Goal: Task Accomplishment & Management: Use online tool/utility

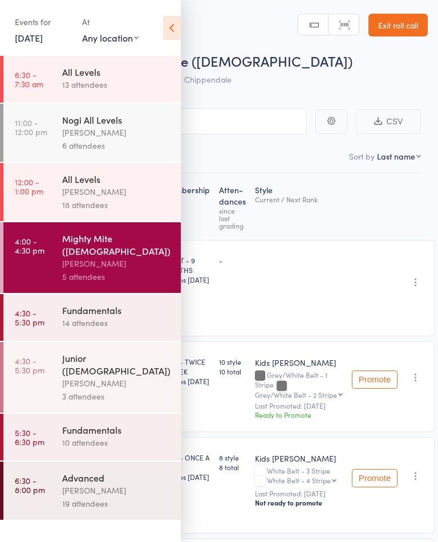
click at [392, 31] on link "Exit roll call" at bounding box center [397, 25] width 59 height 23
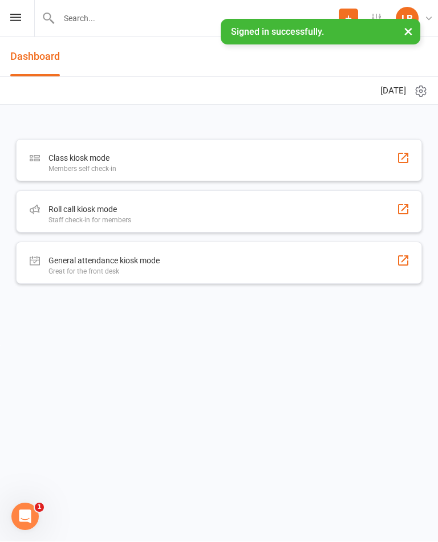
click at [74, 203] on div "Roll call kiosk mode" at bounding box center [89, 210] width 83 height 14
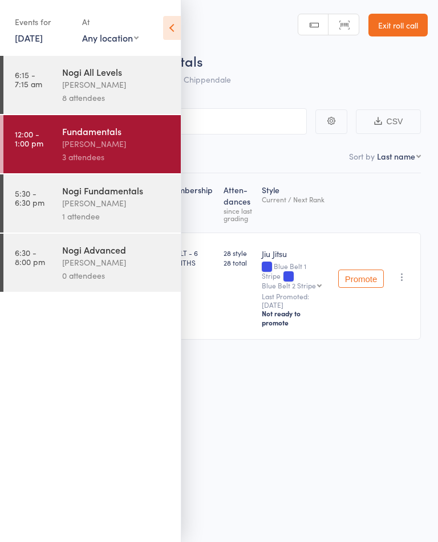
click at [82, 84] on div "Clayton Vickery" at bounding box center [116, 84] width 109 height 13
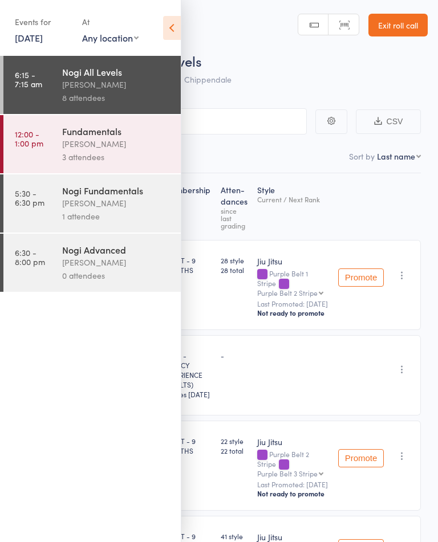
click at [179, 26] on icon at bounding box center [172, 28] width 18 height 24
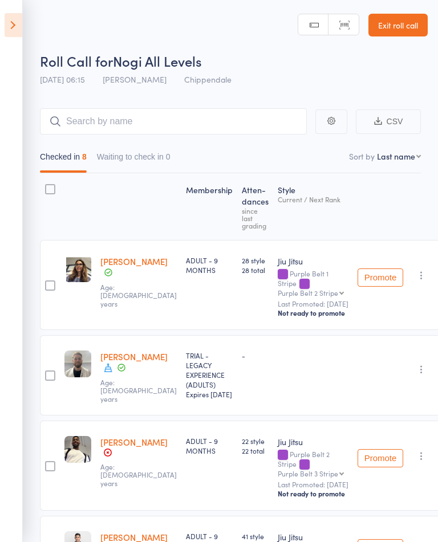
click at [15, 20] on icon at bounding box center [14, 25] width 18 height 24
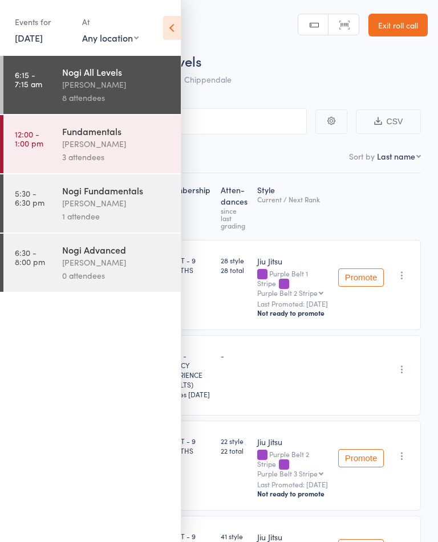
click at [87, 149] on div "Werique Oliveira" at bounding box center [116, 143] width 109 height 13
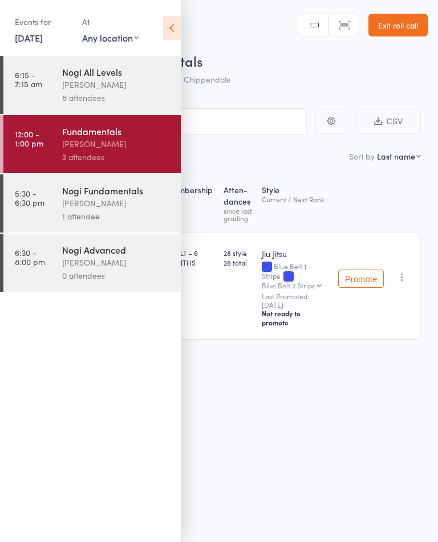
click at [170, 26] on icon at bounding box center [172, 28] width 18 height 24
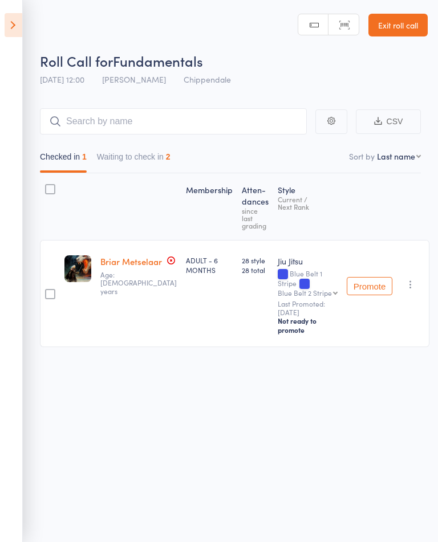
click at [131, 164] on button "Waiting to check in 2" at bounding box center [134, 159] width 74 height 26
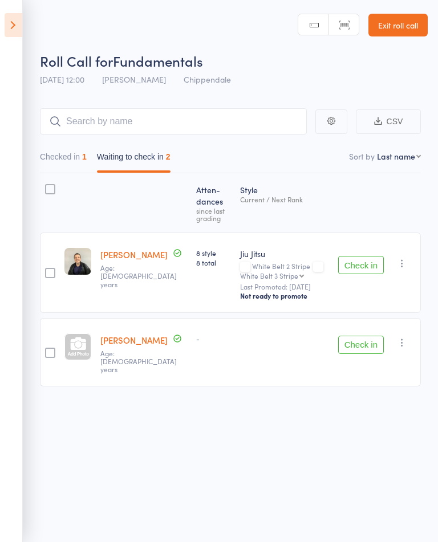
click at [63, 162] on button "Checked in 1" at bounding box center [63, 159] width 47 height 26
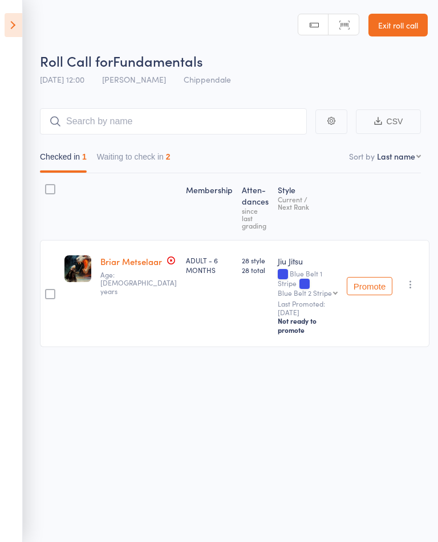
click at [13, 23] on icon at bounding box center [14, 25] width 18 height 24
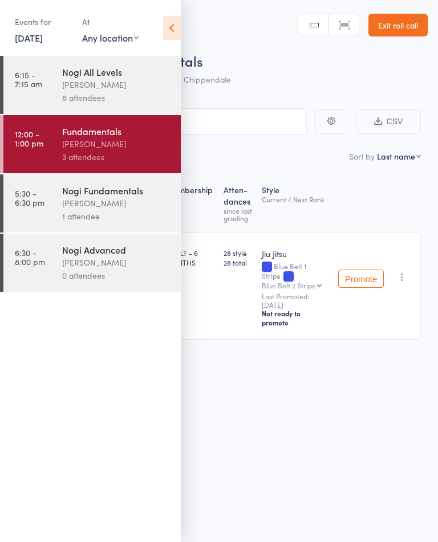
click at [40, 34] on link "[DATE]" at bounding box center [29, 37] width 28 height 13
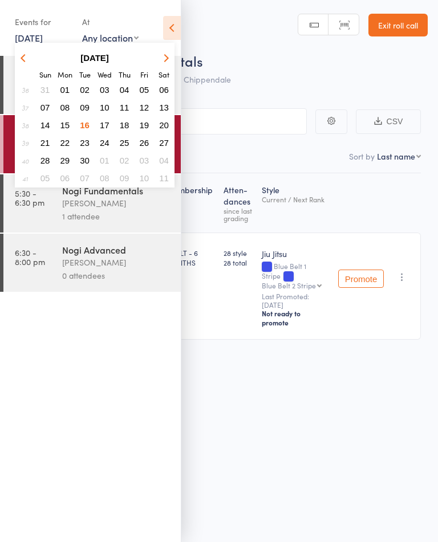
click at [63, 127] on span "15" at bounding box center [65, 125] width 10 height 10
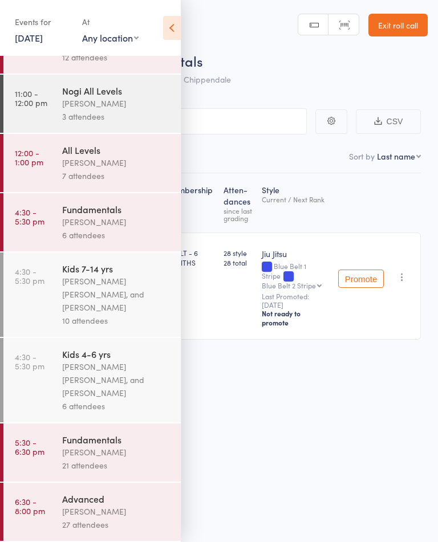
scroll to position [50, 0]
click at [90, 518] on div "Ricardo Laffranchi" at bounding box center [116, 511] width 109 height 13
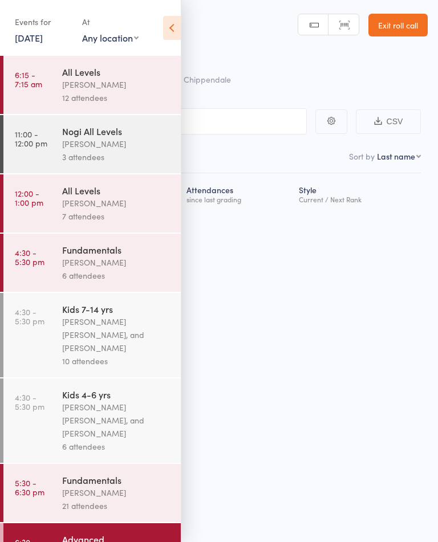
click at [166, 27] on icon at bounding box center [172, 28] width 18 height 24
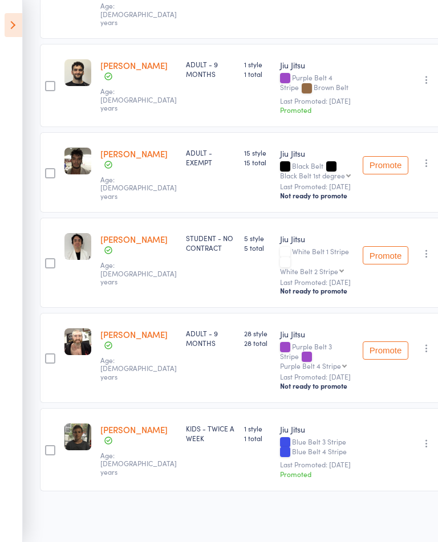
scroll to position [2319, 0]
click at [11, 28] on icon at bounding box center [14, 25] width 18 height 24
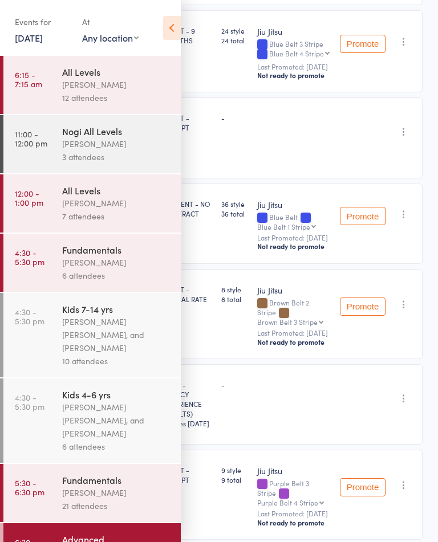
scroll to position [0, 0]
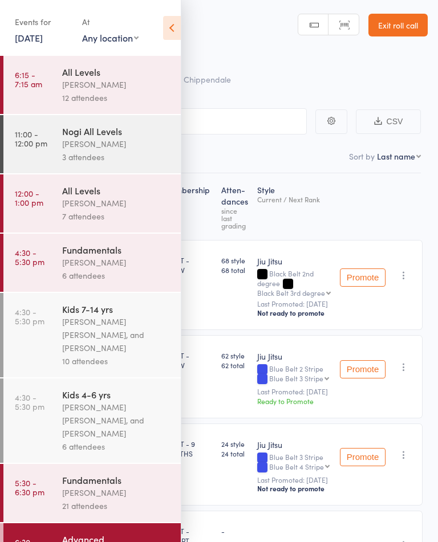
click at [414, 22] on link "Exit roll call" at bounding box center [397, 25] width 59 height 23
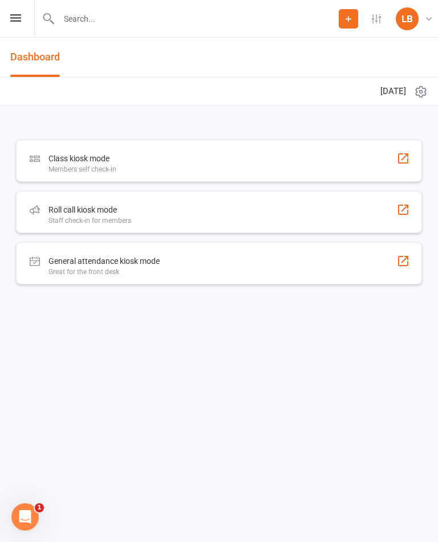
click at [5, 18] on div "Prospect Member Non-attending contact Class / event Appointment Grading event A…" at bounding box center [219, 19] width 438 height 38
click at [11, 19] on icon at bounding box center [15, 17] width 11 height 7
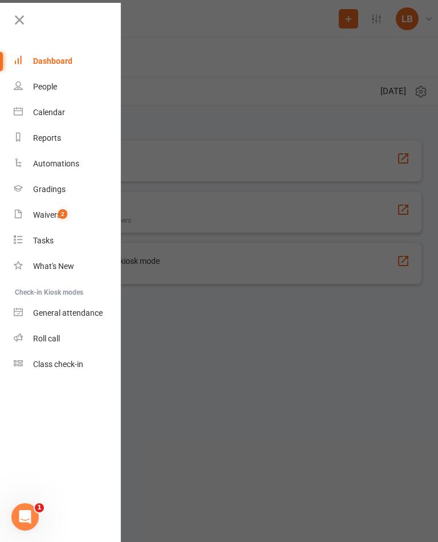
click at [36, 195] on link "Gradings" at bounding box center [68, 190] width 108 height 26
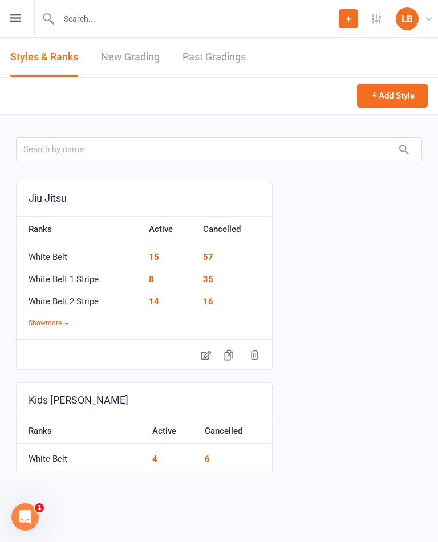
click at [131, 61] on link "New Grading" at bounding box center [130, 57] width 59 height 39
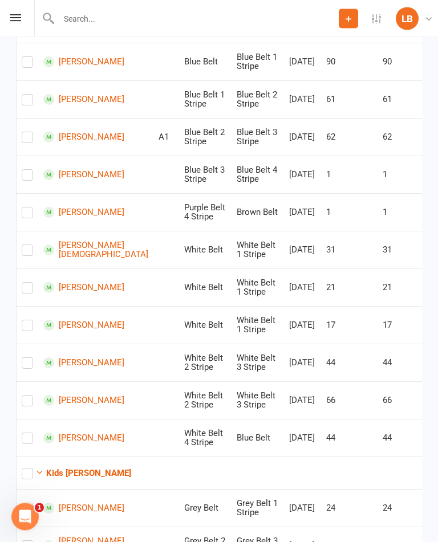
scroll to position [281, 0]
click at [15, 15] on icon at bounding box center [15, 17] width 11 height 7
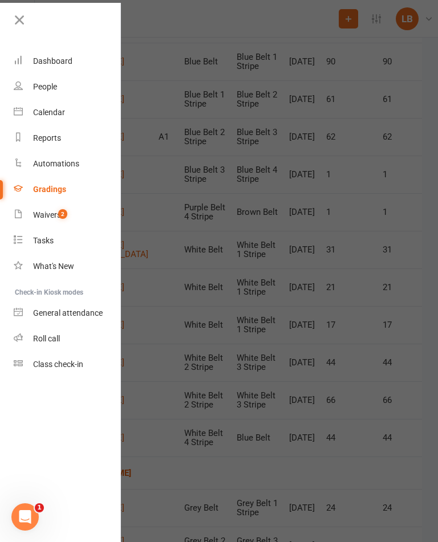
click at [43, 60] on div "Dashboard" at bounding box center [52, 60] width 39 height 9
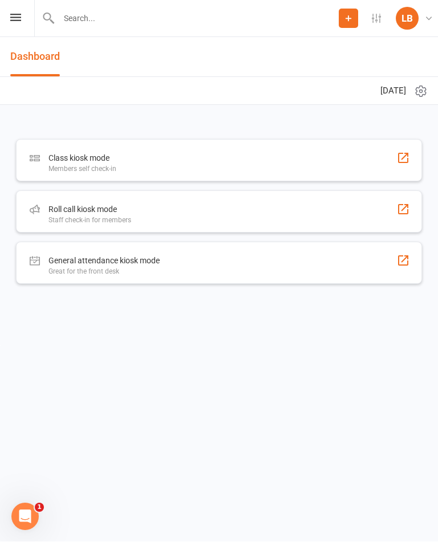
click at [80, 220] on div "Staff check-in for members" at bounding box center [89, 221] width 83 height 8
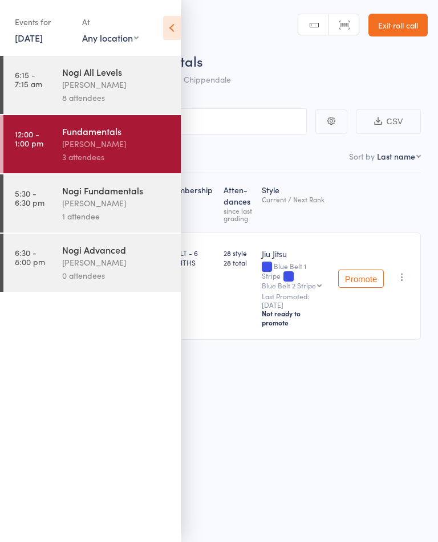
click at [36, 40] on link "[DATE]" at bounding box center [29, 37] width 28 height 13
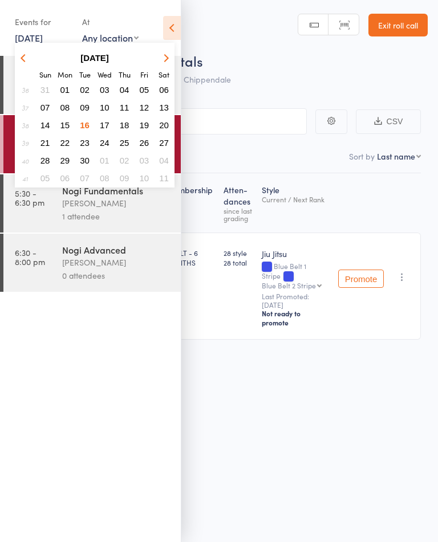
click at [163, 115] on button "13" at bounding box center [164, 107] width 18 height 15
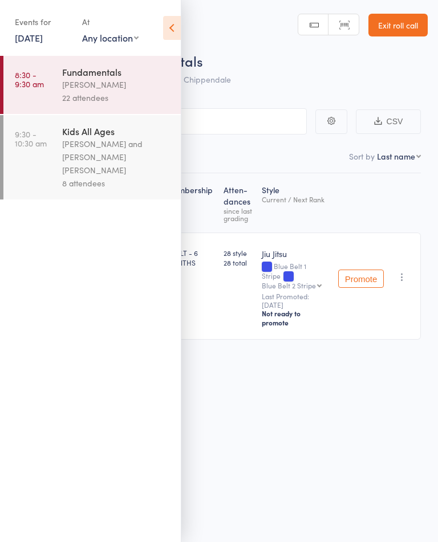
click at [63, 87] on div "[PERSON_NAME]" at bounding box center [116, 84] width 109 height 13
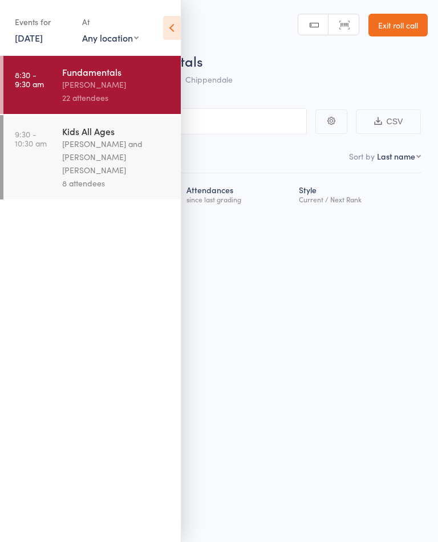
click at [166, 32] on icon at bounding box center [172, 28] width 18 height 24
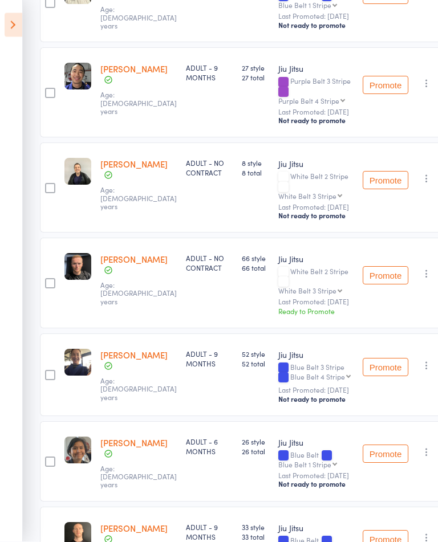
scroll to position [1178, 0]
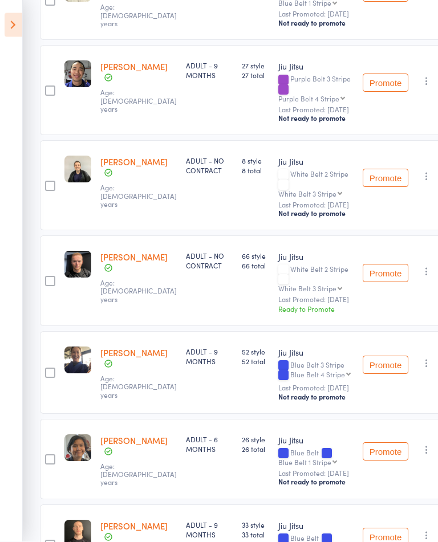
click at [363, 283] on button "Promote" at bounding box center [386, 273] width 46 height 18
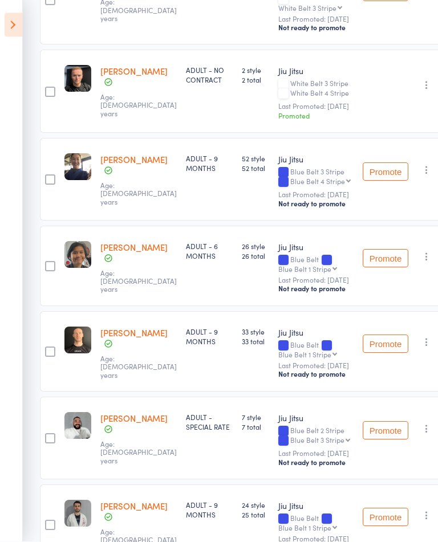
scroll to position [1321, 0]
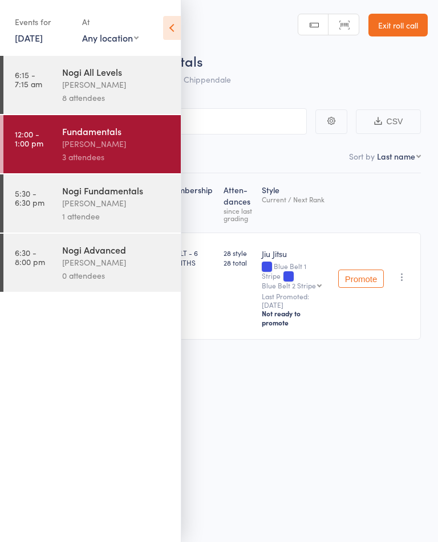
click at [409, 29] on link "Exit roll call" at bounding box center [397, 25] width 59 height 23
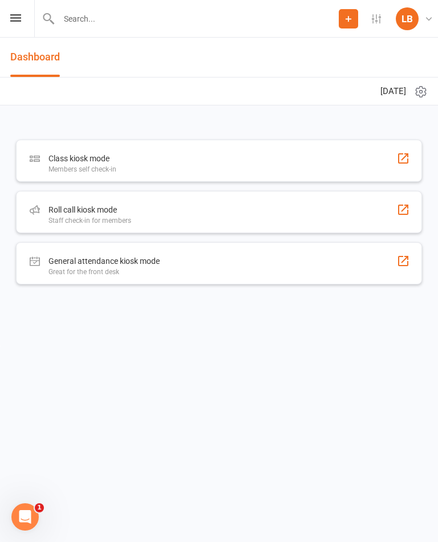
click at [96, 217] on div "Staff check-in for members" at bounding box center [89, 221] width 83 height 8
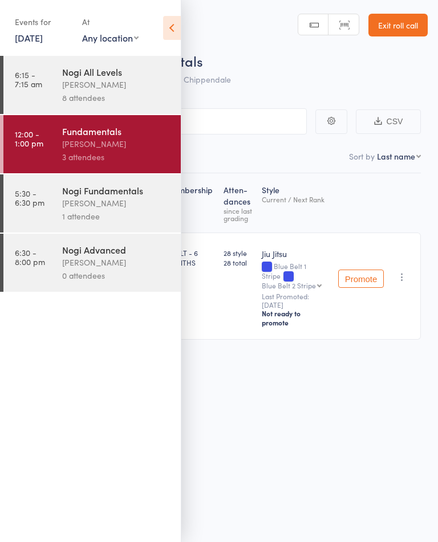
click at [71, 95] on div "8 attendees" at bounding box center [116, 97] width 109 height 13
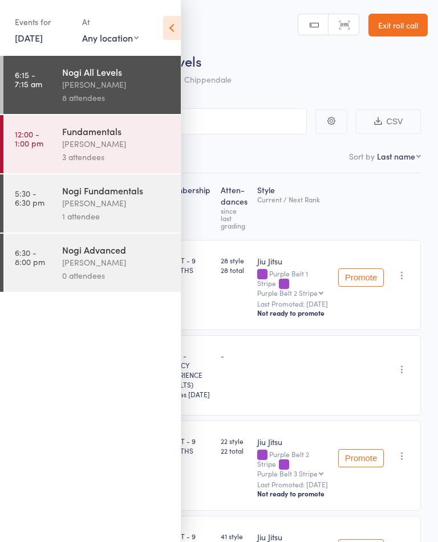
click at [89, 142] on div "[PERSON_NAME]" at bounding box center [116, 143] width 109 height 13
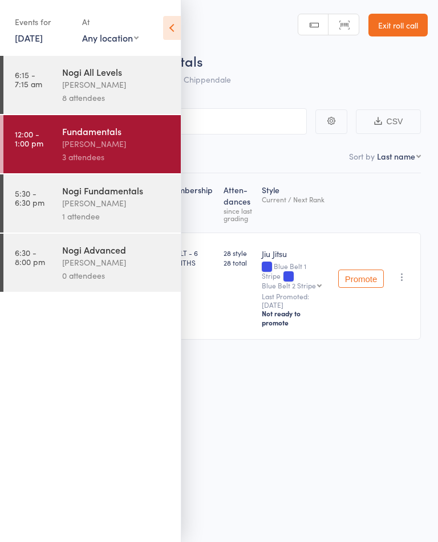
click at [175, 27] on icon at bounding box center [172, 28] width 18 height 24
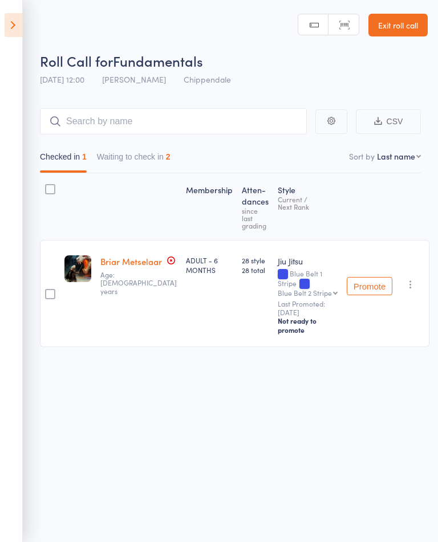
click at [124, 160] on button "Waiting to check in 2" at bounding box center [134, 159] width 74 height 26
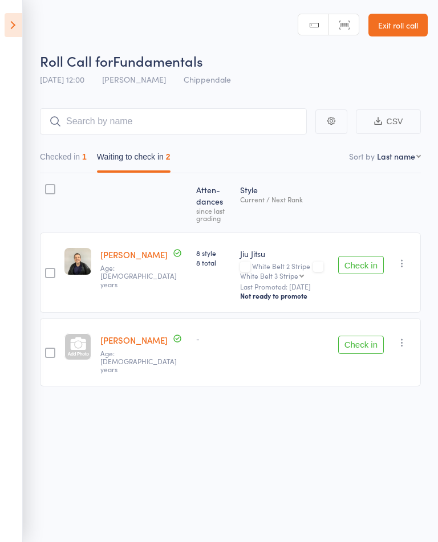
click at [17, 23] on icon at bounding box center [14, 25] width 18 height 24
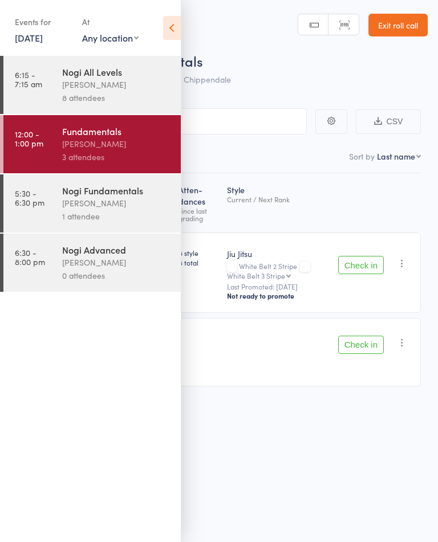
click at [167, 32] on icon at bounding box center [172, 28] width 18 height 24
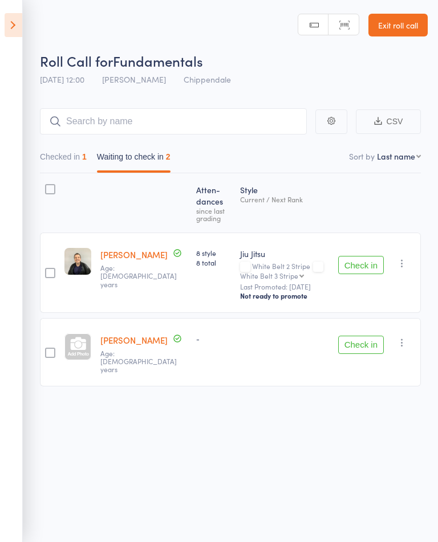
click at [60, 166] on button "Checked in 1" at bounding box center [63, 159] width 47 height 26
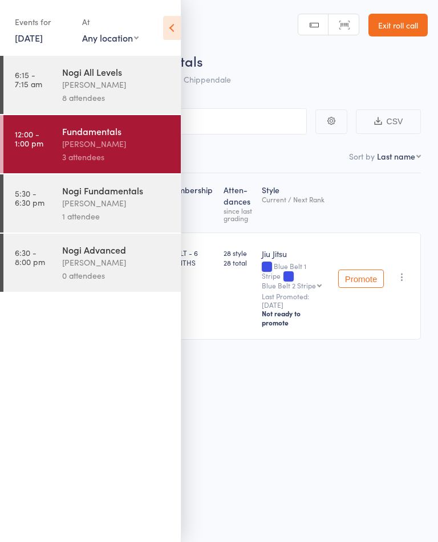
click at [177, 34] on icon at bounding box center [172, 28] width 18 height 24
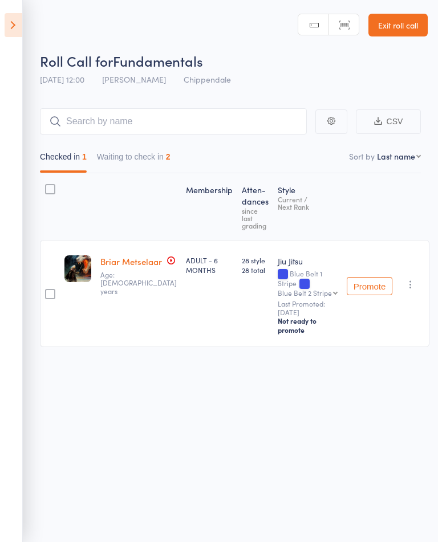
click at [407, 26] on link "Exit roll call" at bounding box center [397, 25] width 59 height 23
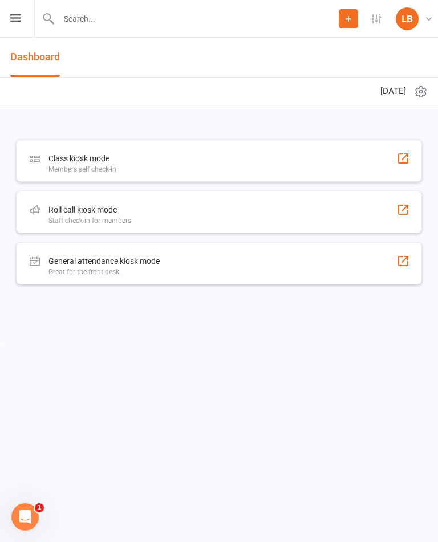
click at [17, 29] on div "Prospect Member Non-attending contact Class / event Appointment Grading event A…" at bounding box center [219, 19] width 438 height 38
click at [13, 19] on icon at bounding box center [15, 17] width 11 height 7
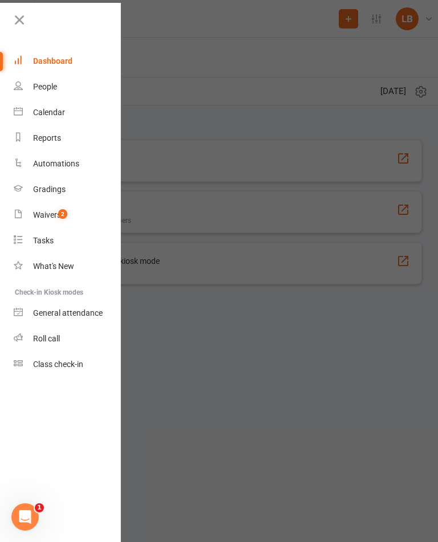
click at [39, 189] on div "Gradings" at bounding box center [49, 189] width 32 height 9
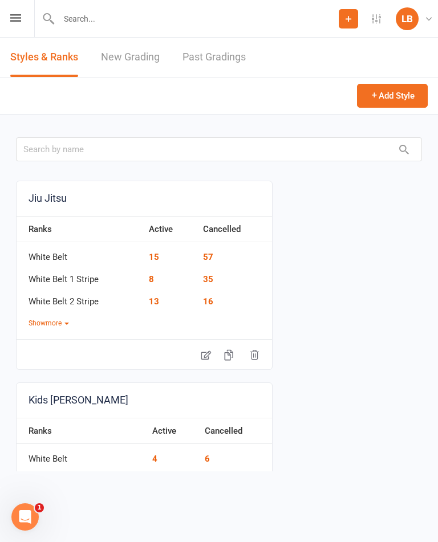
click at [113, 55] on link "New Grading" at bounding box center [130, 57] width 59 height 39
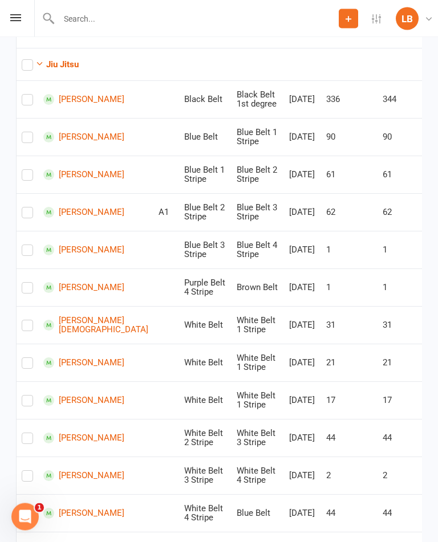
scroll to position [206, 0]
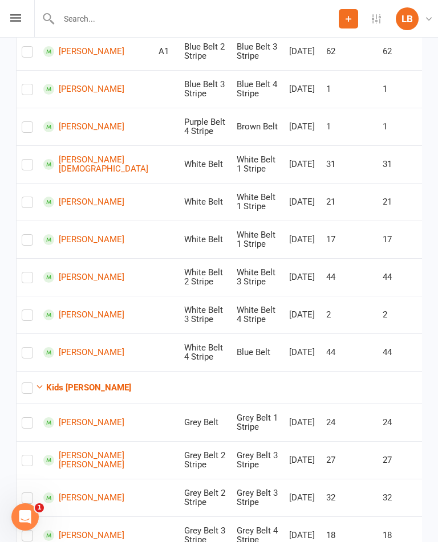
click at [41, 382] on icon "button" at bounding box center [39, 386] width 9 height 9
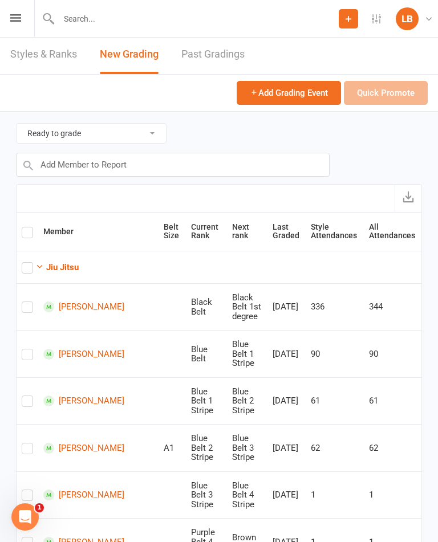
scroll to position [0, 0]
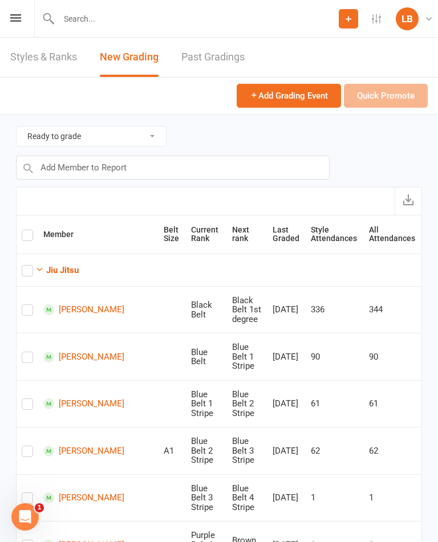
click at [71, 14] on input "text" at bounding box center [196, 19] width 283 height 16
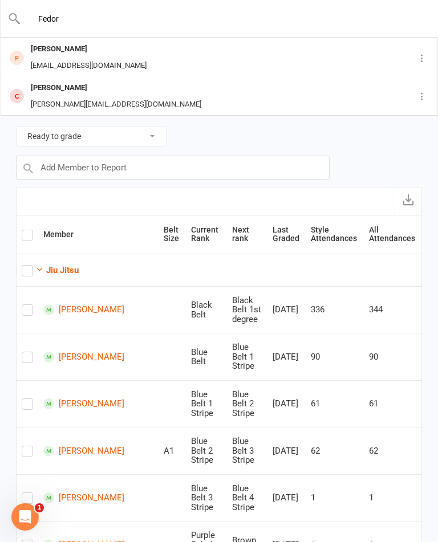
type input "Fedor"
click at [52, 56] on div "[PERSON_NAME]" at bounding box center [88, 49] width 123 height 17
